Goal: Navigation & Orientation: Understand site structure

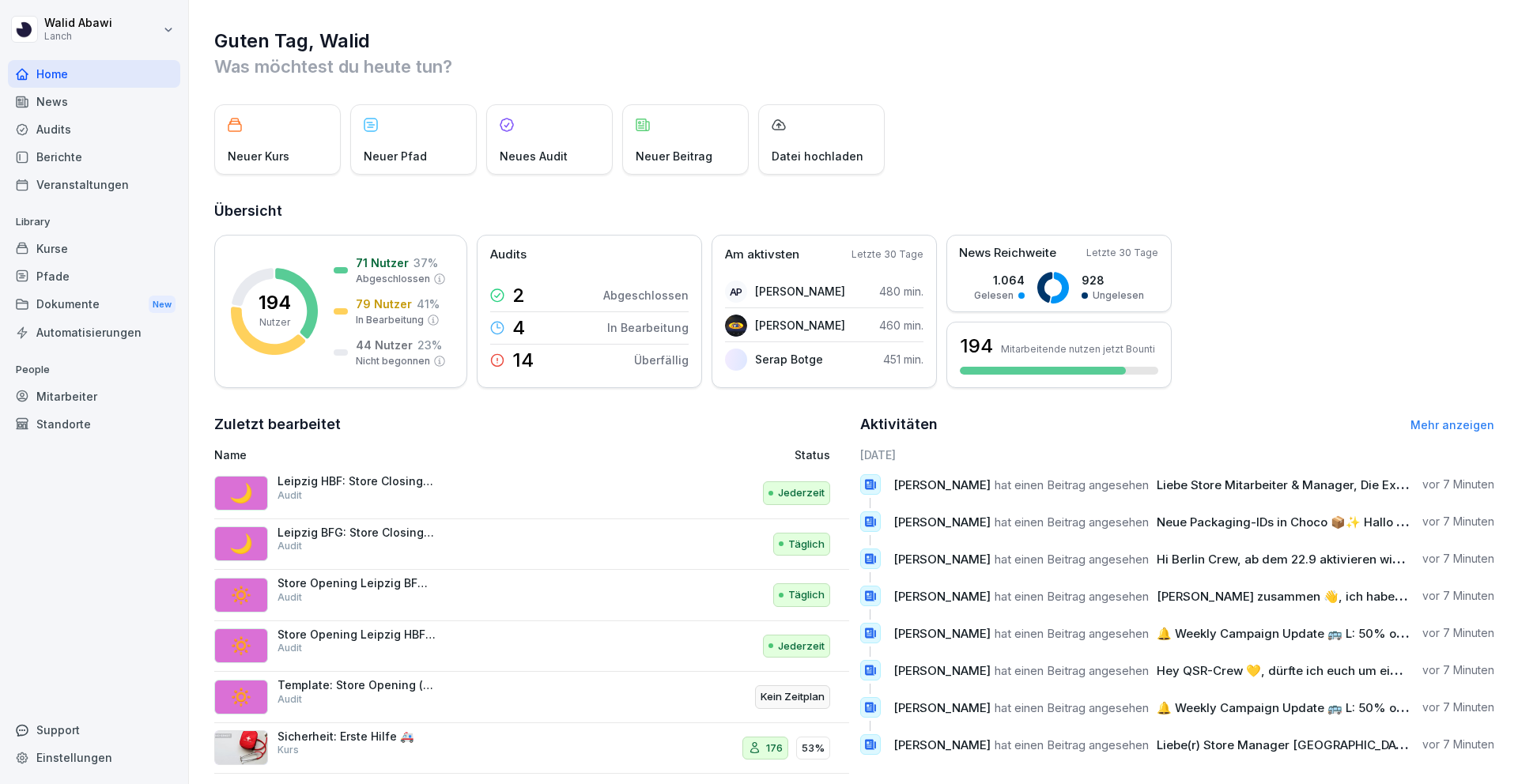
click at [74, 246] on div "Kurse" at bounding box center [94, 249] width 173 height 28
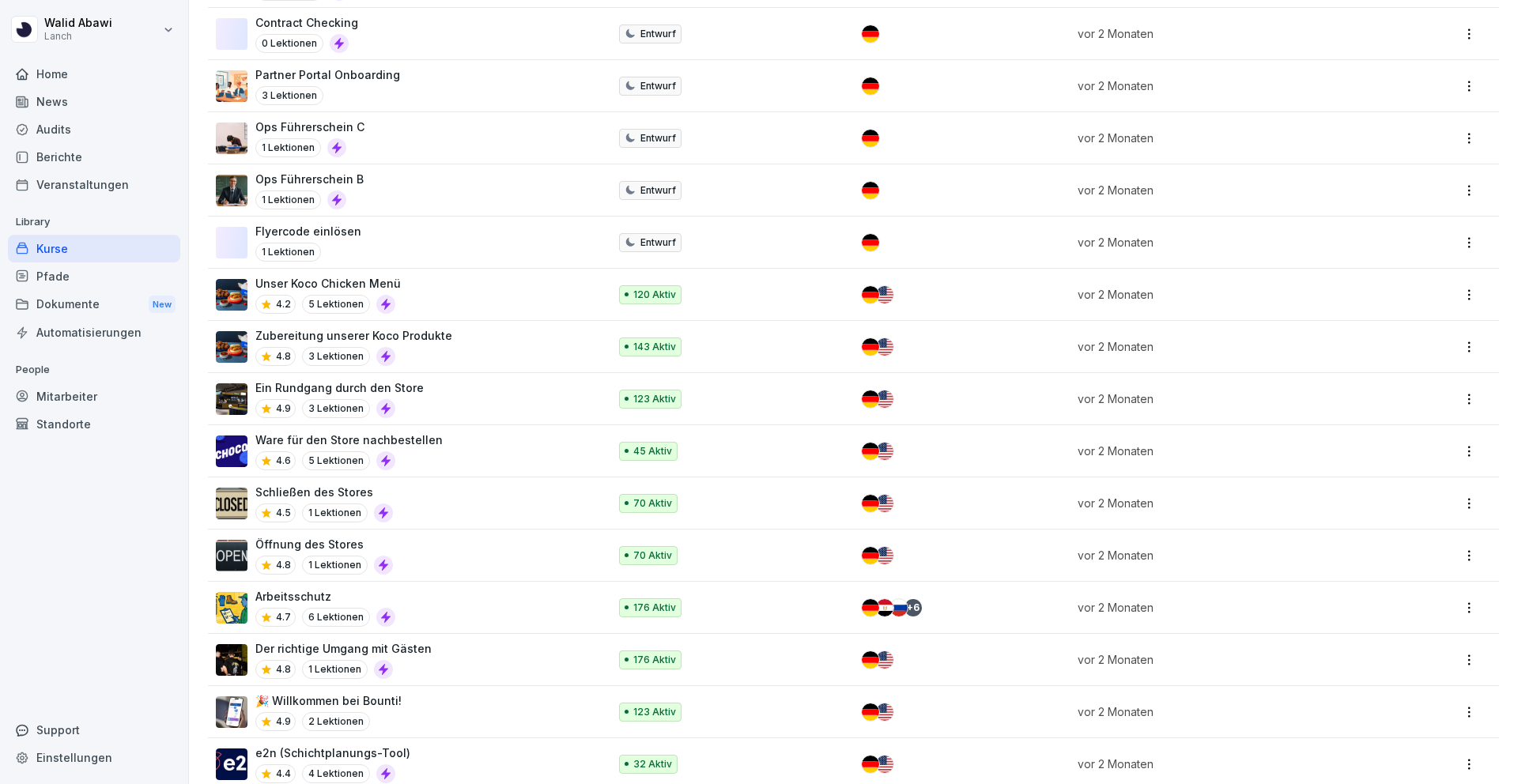
scroll to position [1730, 0]
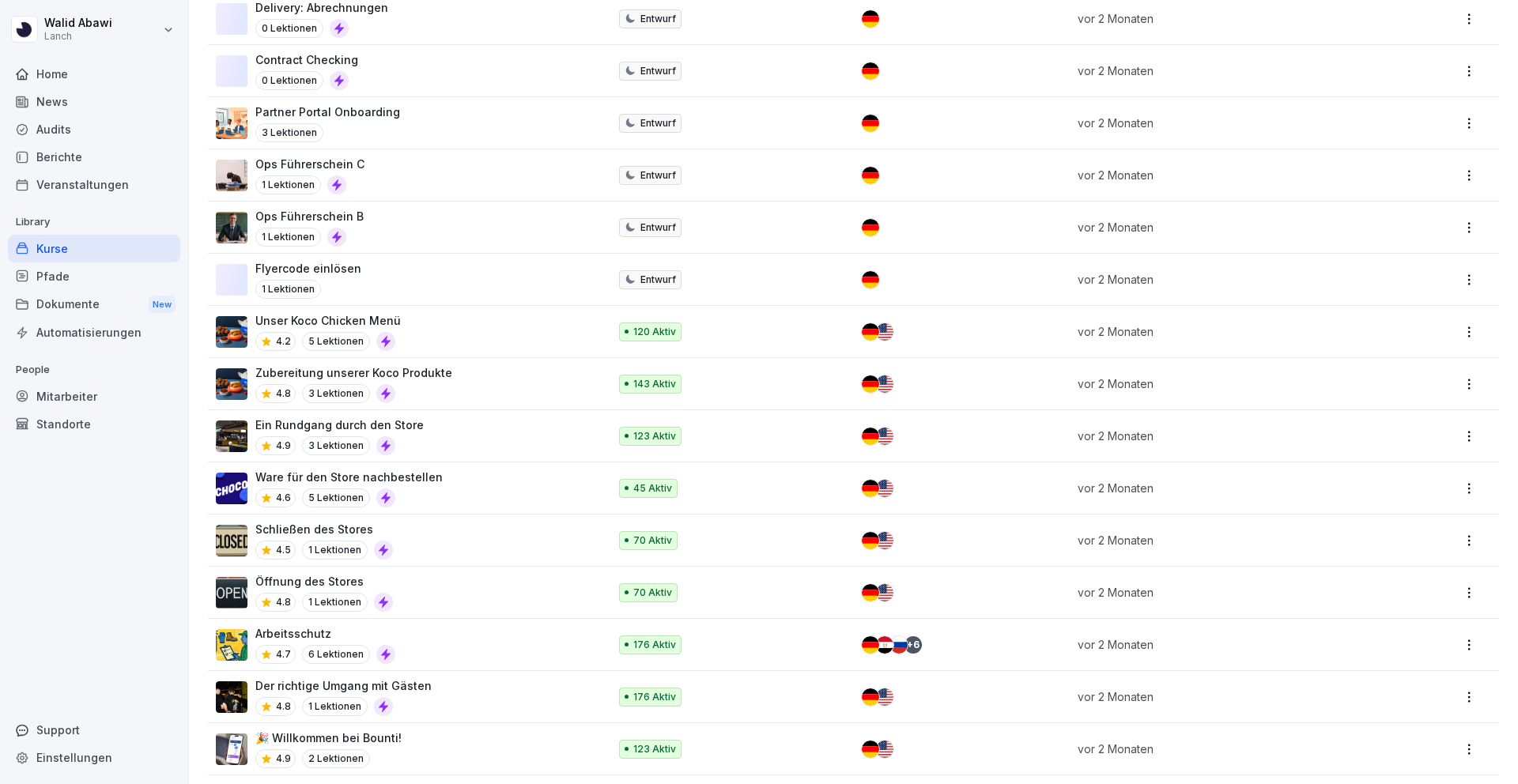
click at [106, 428] on div "Standorte" at bounding box center [94, 424] width 173 height 28
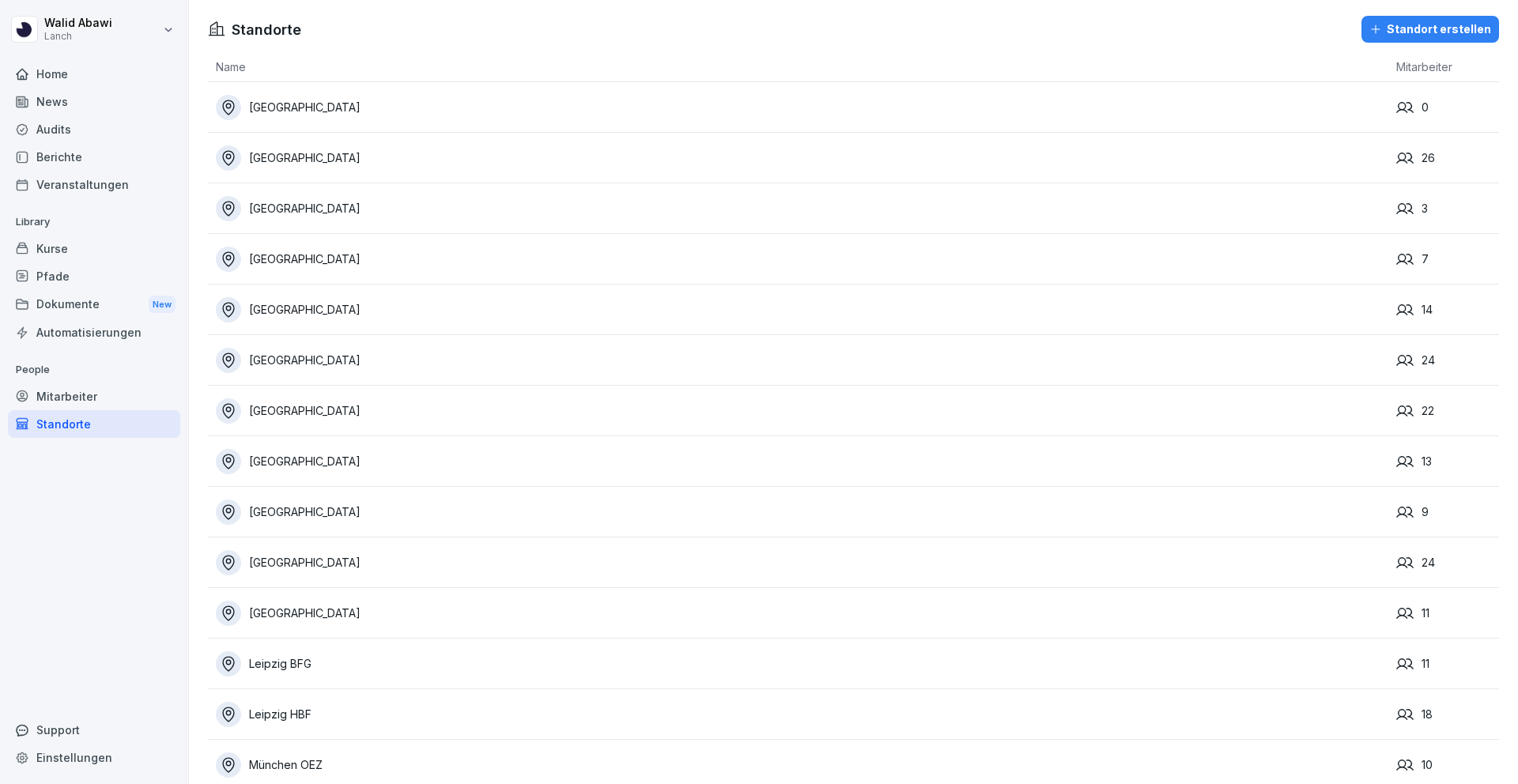
click at [97, 393] on div "Mitarbeiter" at bounding box center [94, 396] width 173 height 28
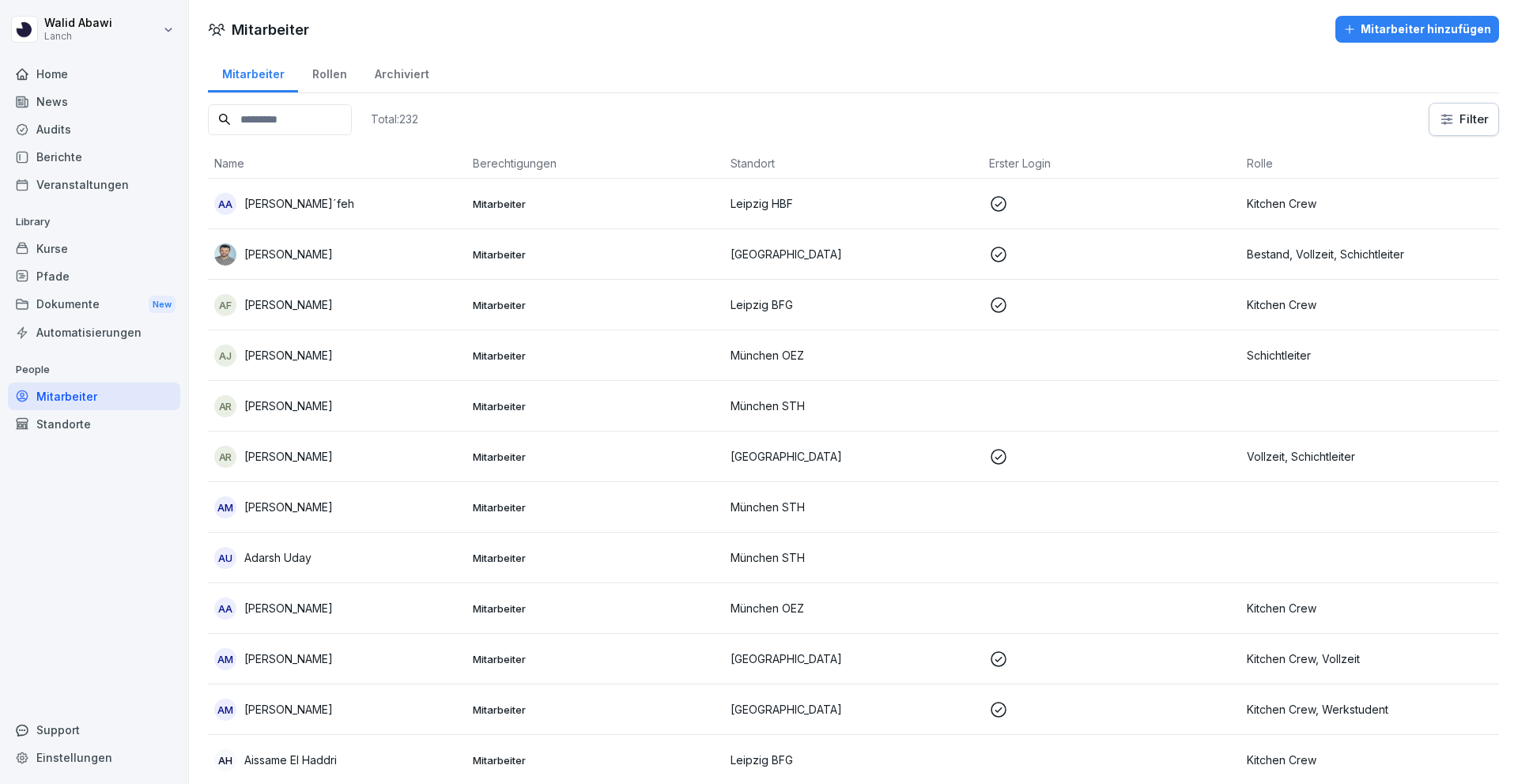
click at [71, 283] on div "Pfade" at bounding box center [94, 276] width 173 height 28
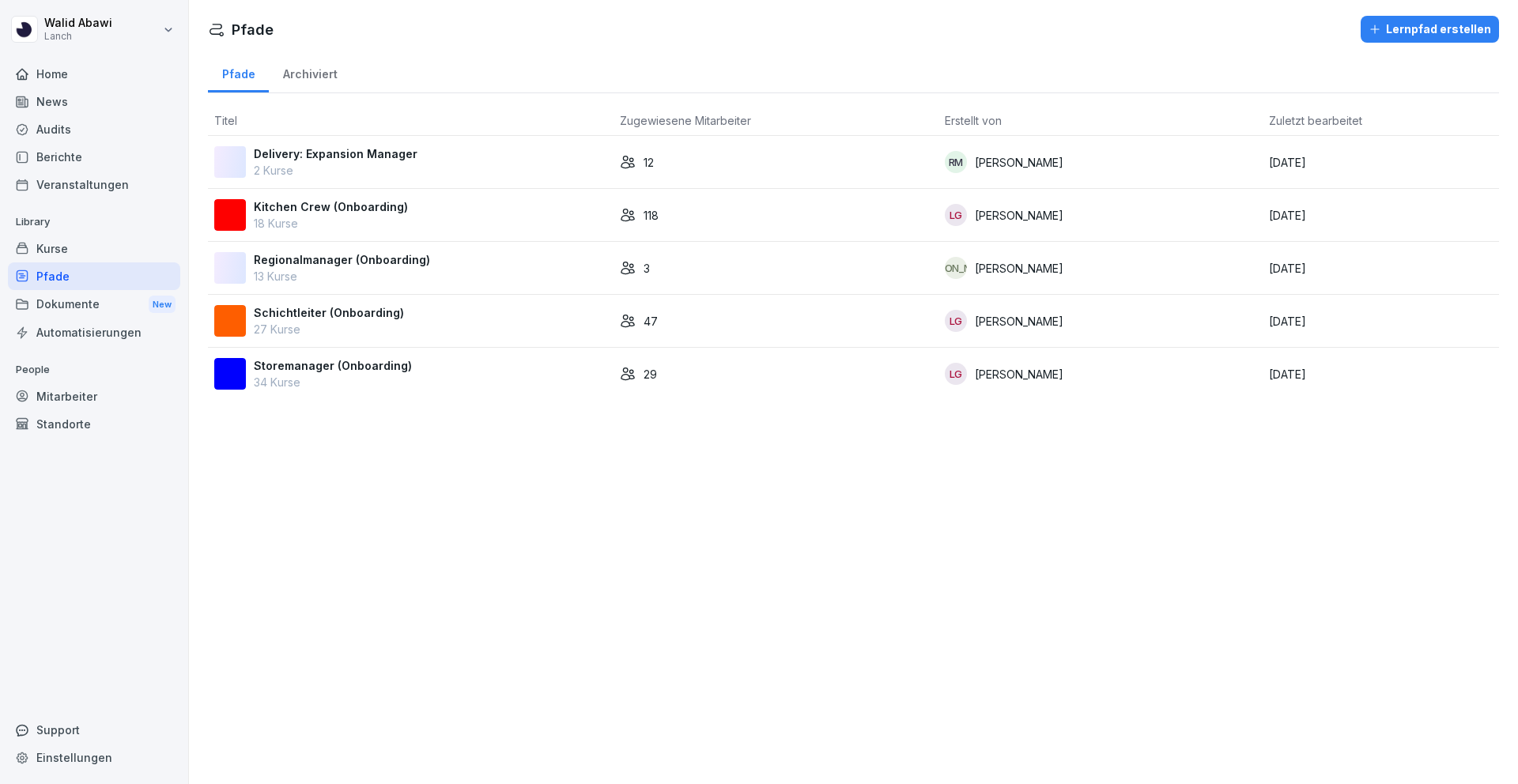
click at [56, 250] on div "Kurse" at bounding box center [94, 249] width 173 height 28
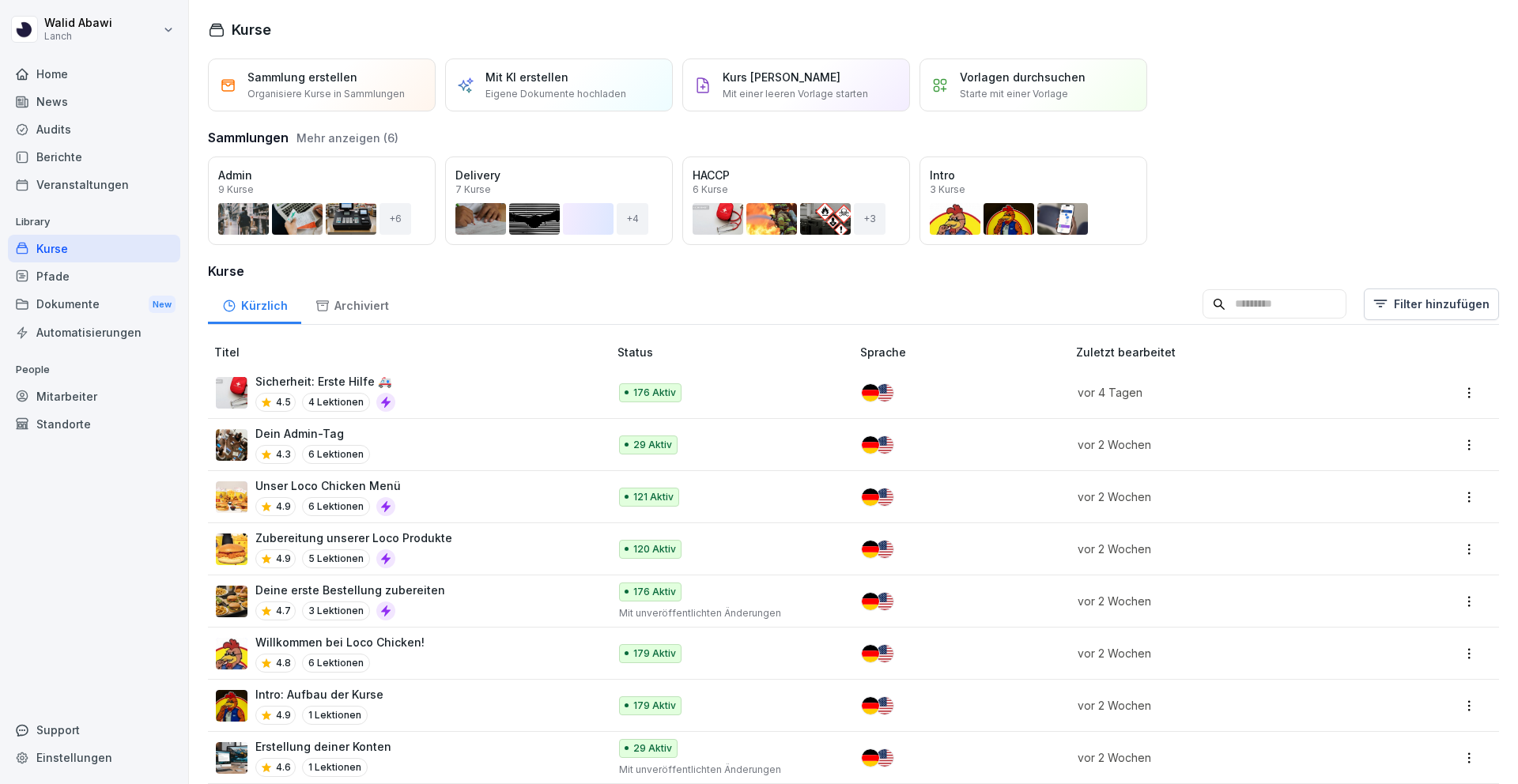
click at [50, 125] on div "Audits" at bounding box center [94, 129] width 173 height 28
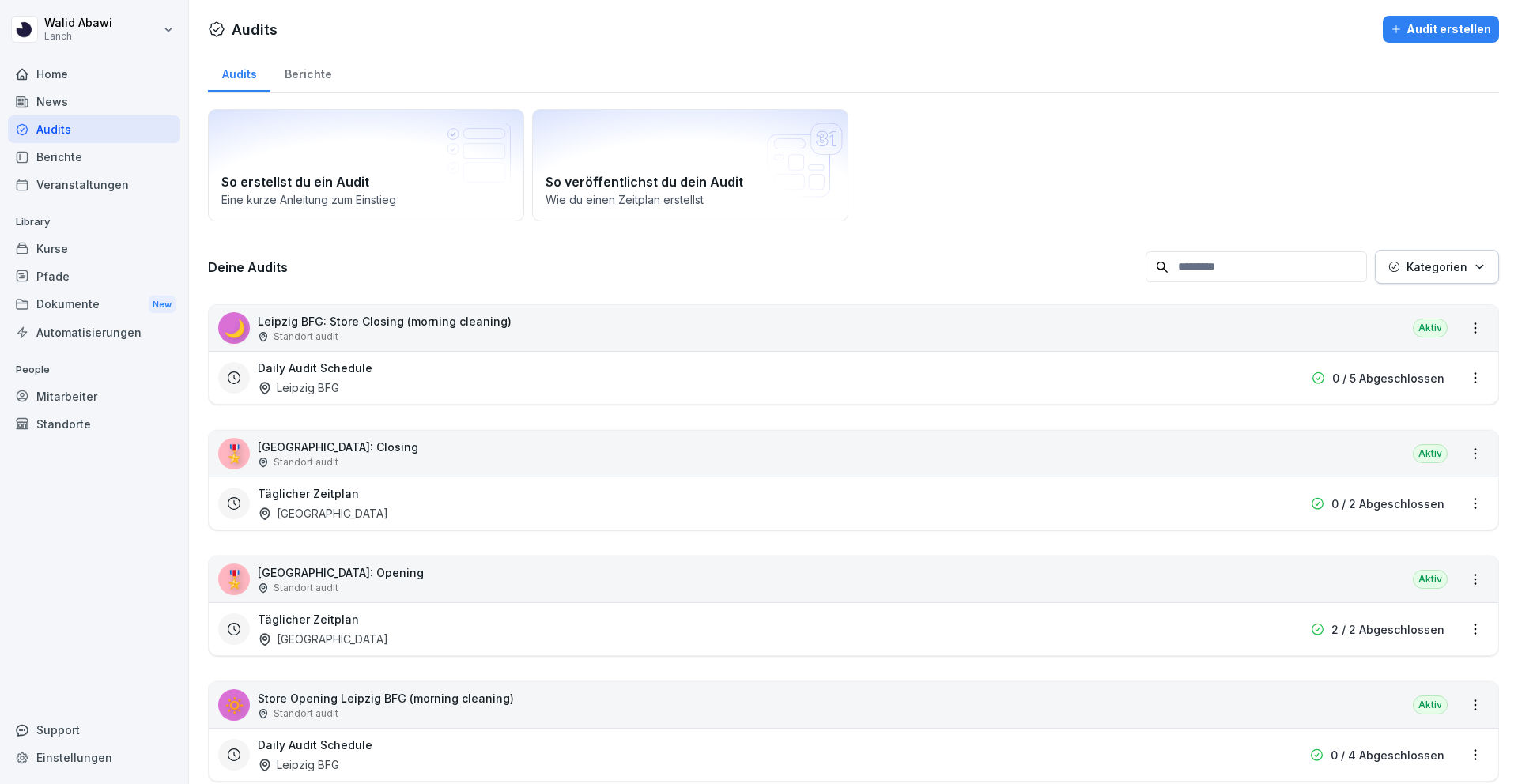
click at [46, 103] on div "News" at bounding box center [94, 101] width 173 height 28
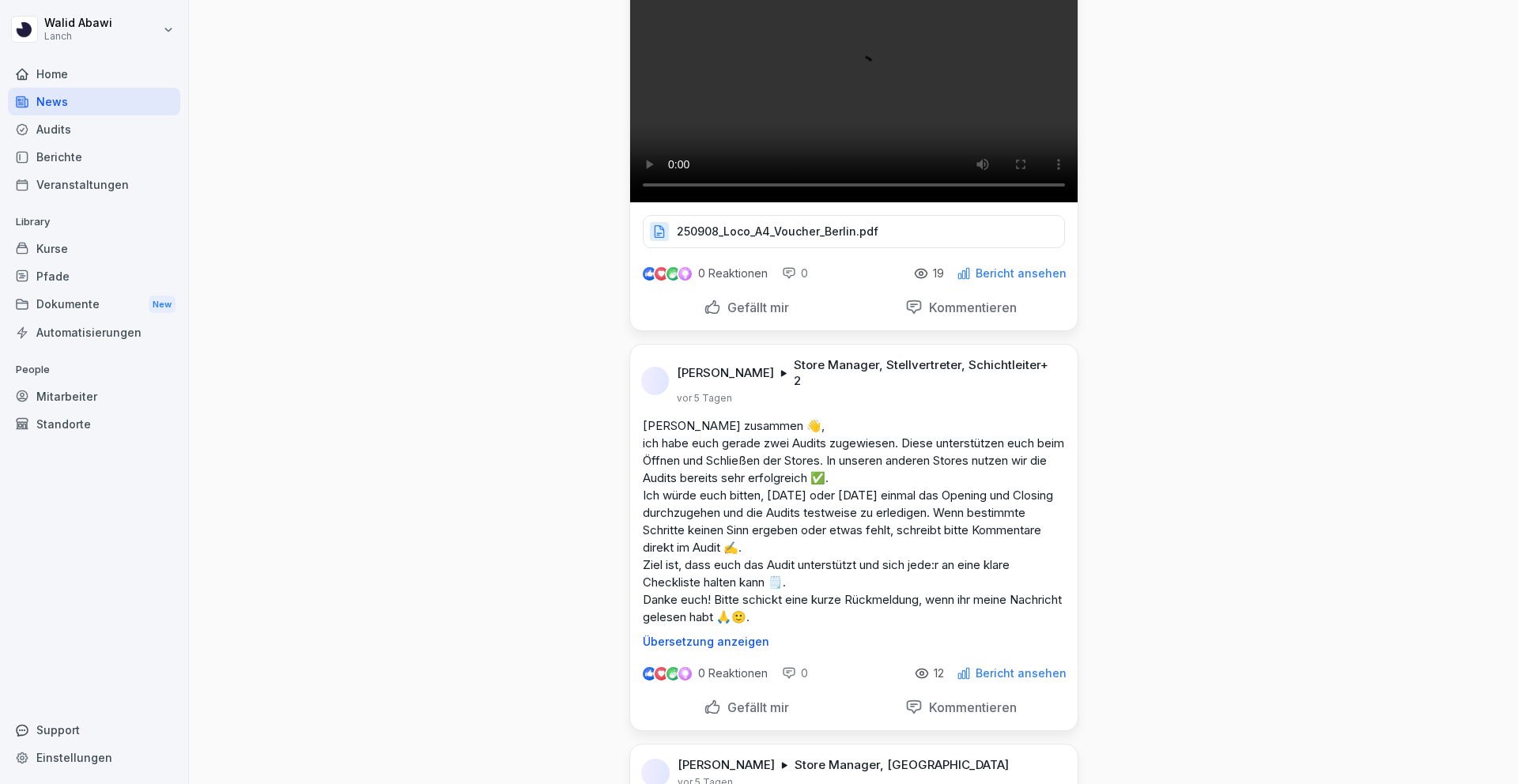
scroll to position [1168, 0]
click at [773, 201] on video at bounding box center [853, 90] width 447 height 224
